Goal: Information Seeking & Learning: Learn about a topic

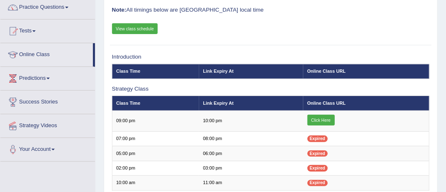
scroll to position [56, 0]
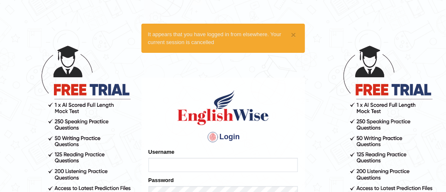
type input "MusekawalyaBota"
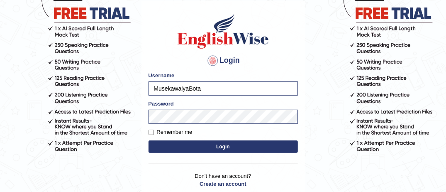
scroll to position [83, 0]
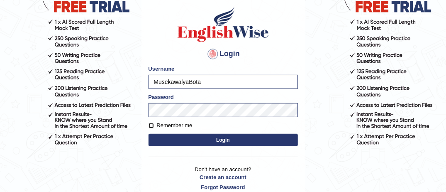
click at [151, 127] on input "Remember me" at bounding box center [150, 125] width 5 height 5
checkbox input "true"
click at [231, 136] on button "Login" at bounding box center [222, 140] width 149 height 12
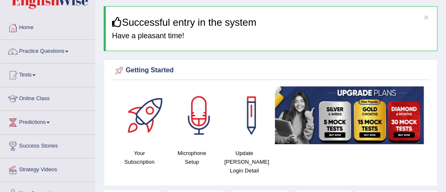
scroll to position [33, 0]
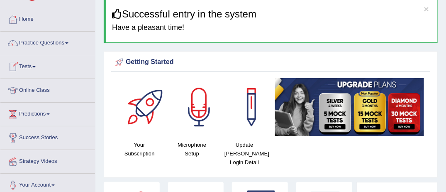
click at [60, 90] on link "Online Class" at bounding box center [47, 89] width 95 height 21
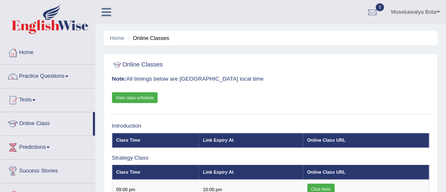
click at [133, 97] on link "View class schedule" at bounding box center [135, 97] width 46 height 11
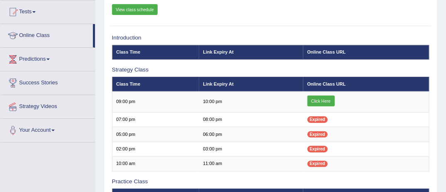
scroll to position [100, 0]
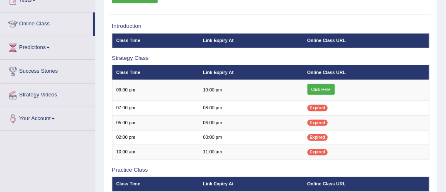
scroll to position [100, 0]
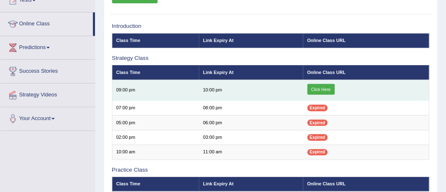
click at [321, 87] on link "Click Here" at bounding box center [320, 89] width 27 height 11
